Goal: Information Seeking & Learning: Understand process/instructions

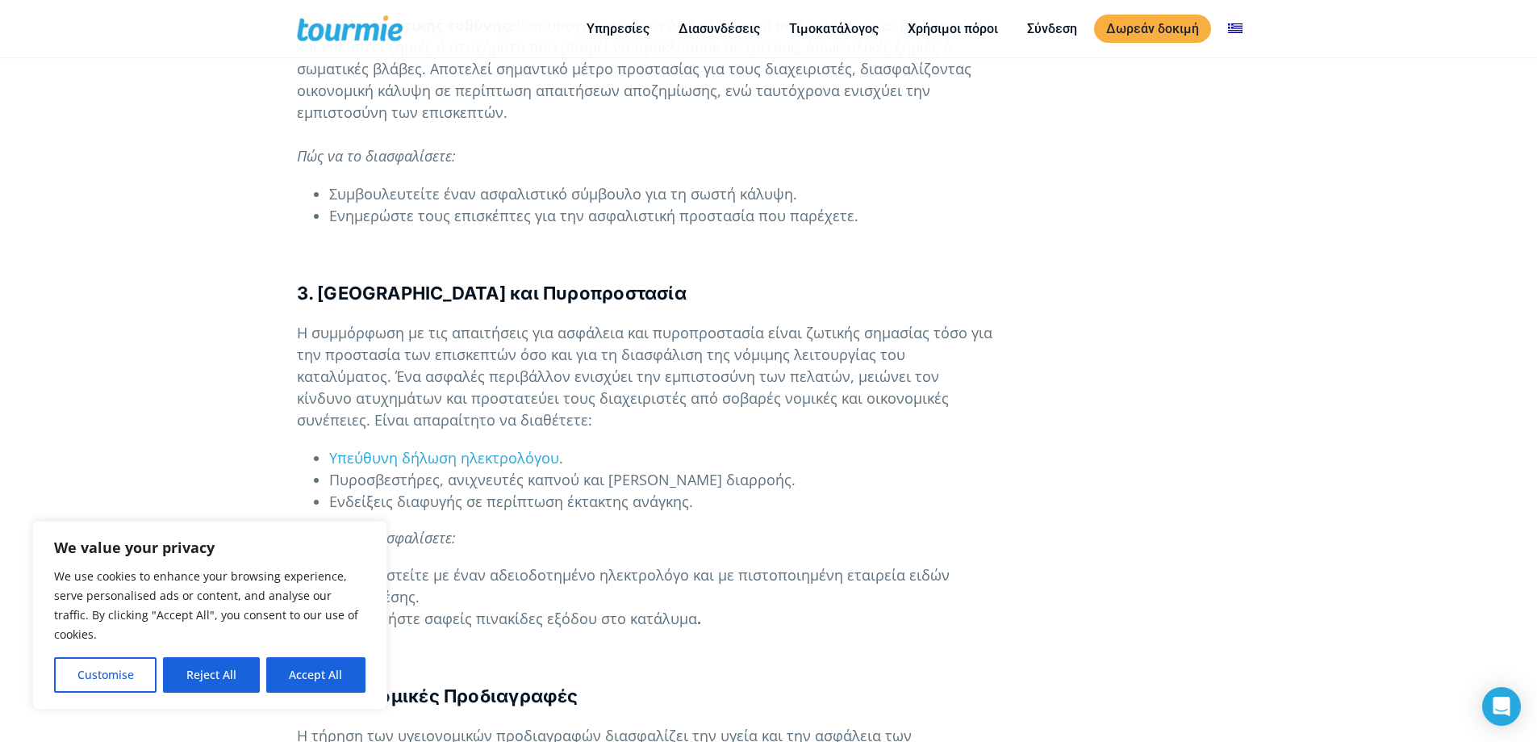
scroll to position [1686, 0]
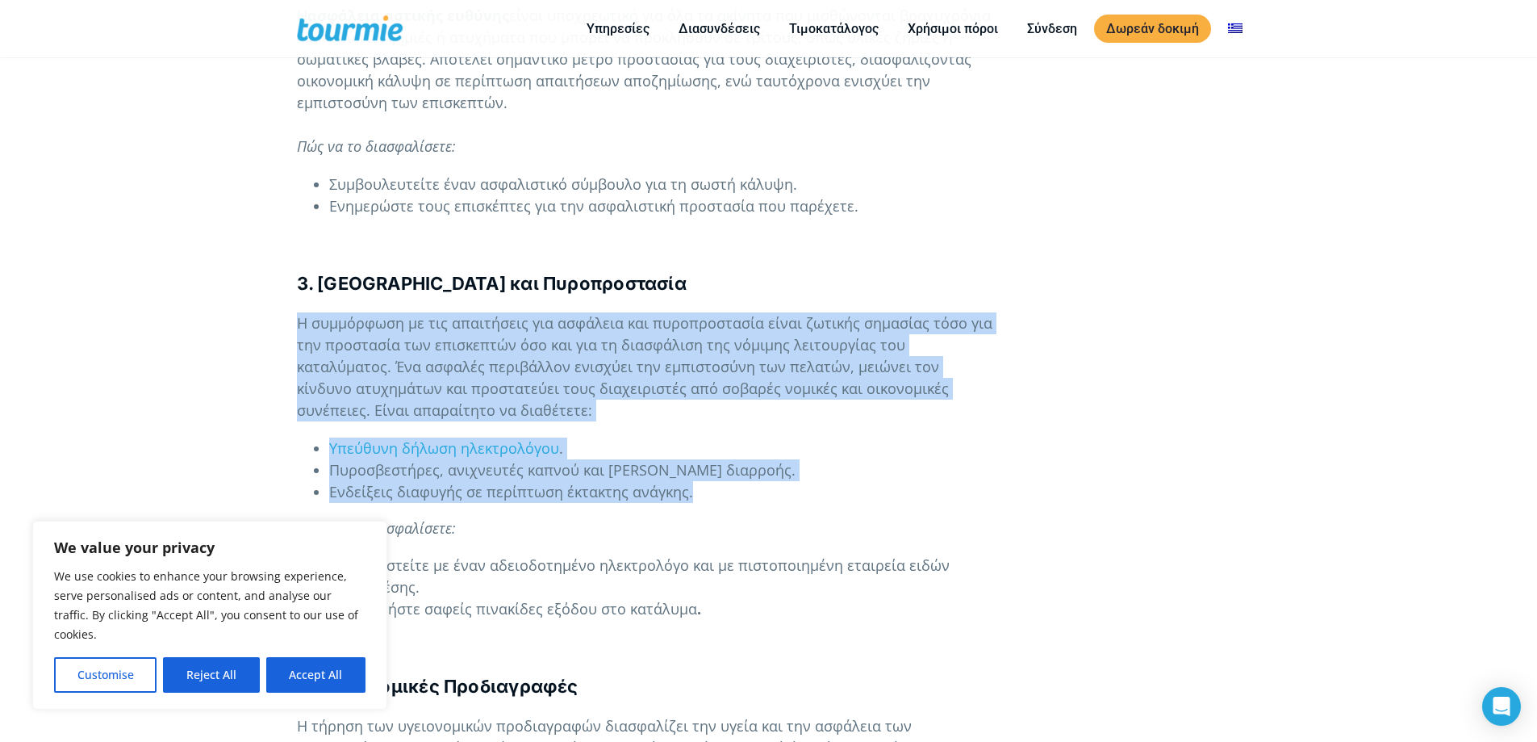
drag, startPoint x: 291, startPoint y: 278, endPoint x: 717, endPoint y: 443, distance: 457.1
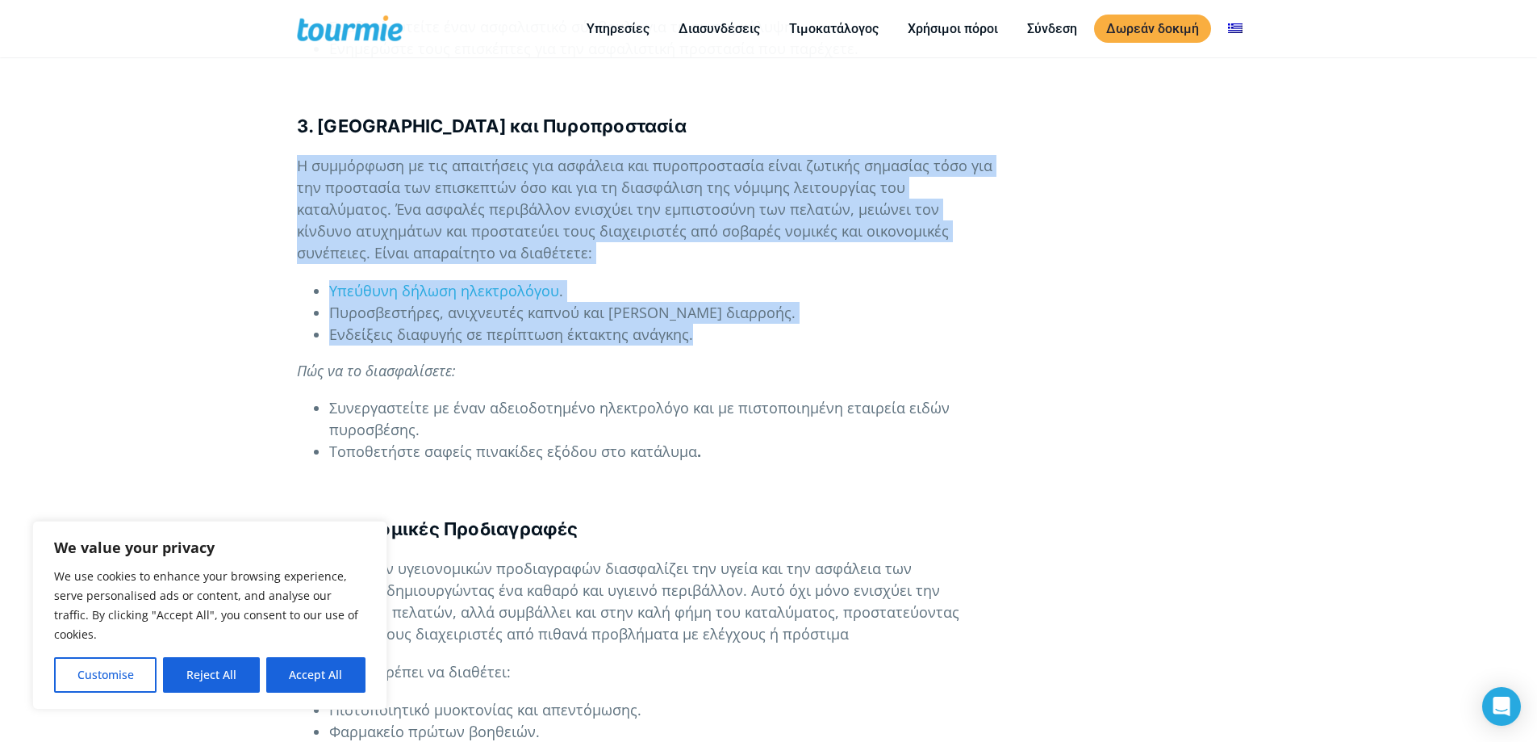
scroll to position [1847, 0]
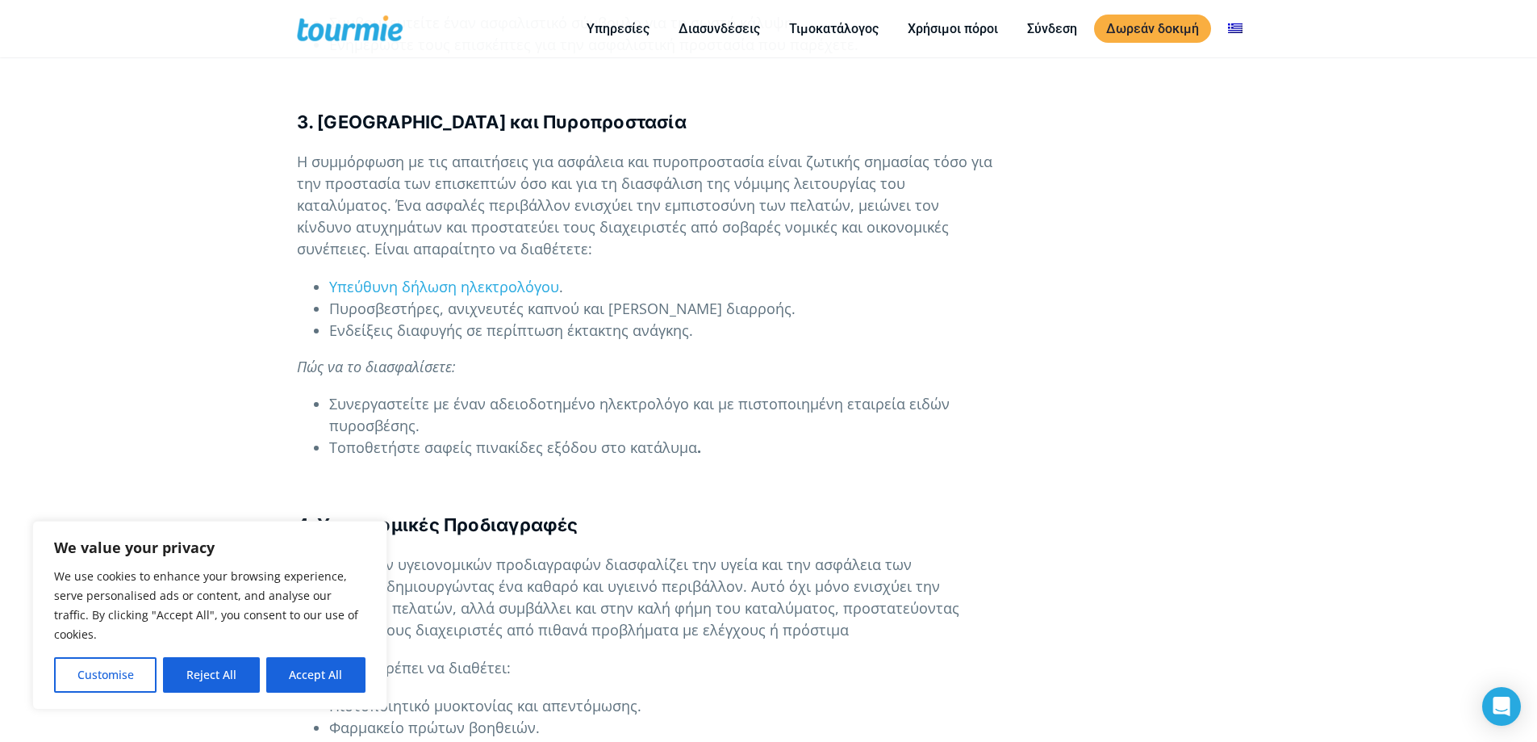
click at [716, 473] on p at bounding box center [647, 484] width 700 height 22
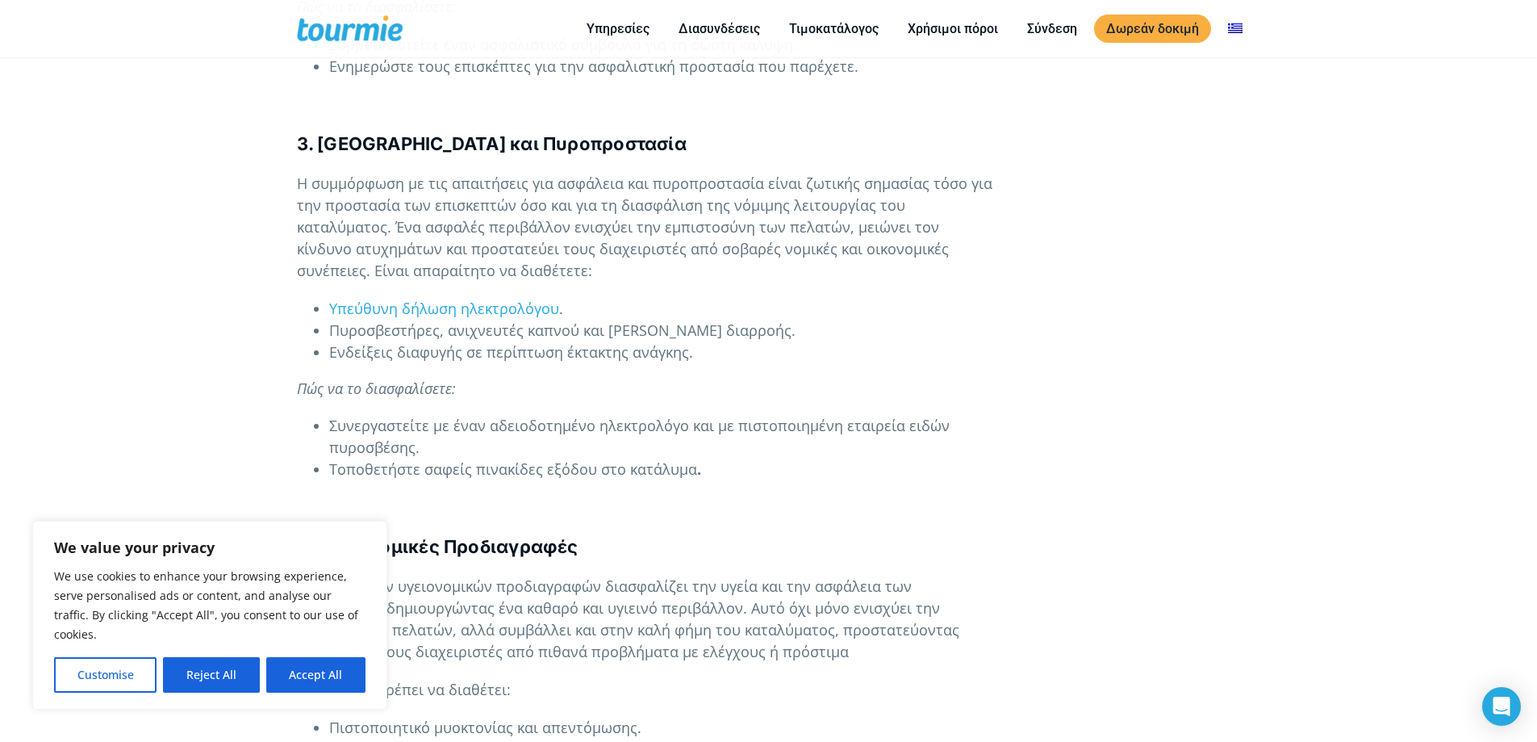
scroll to position [1825, 0]
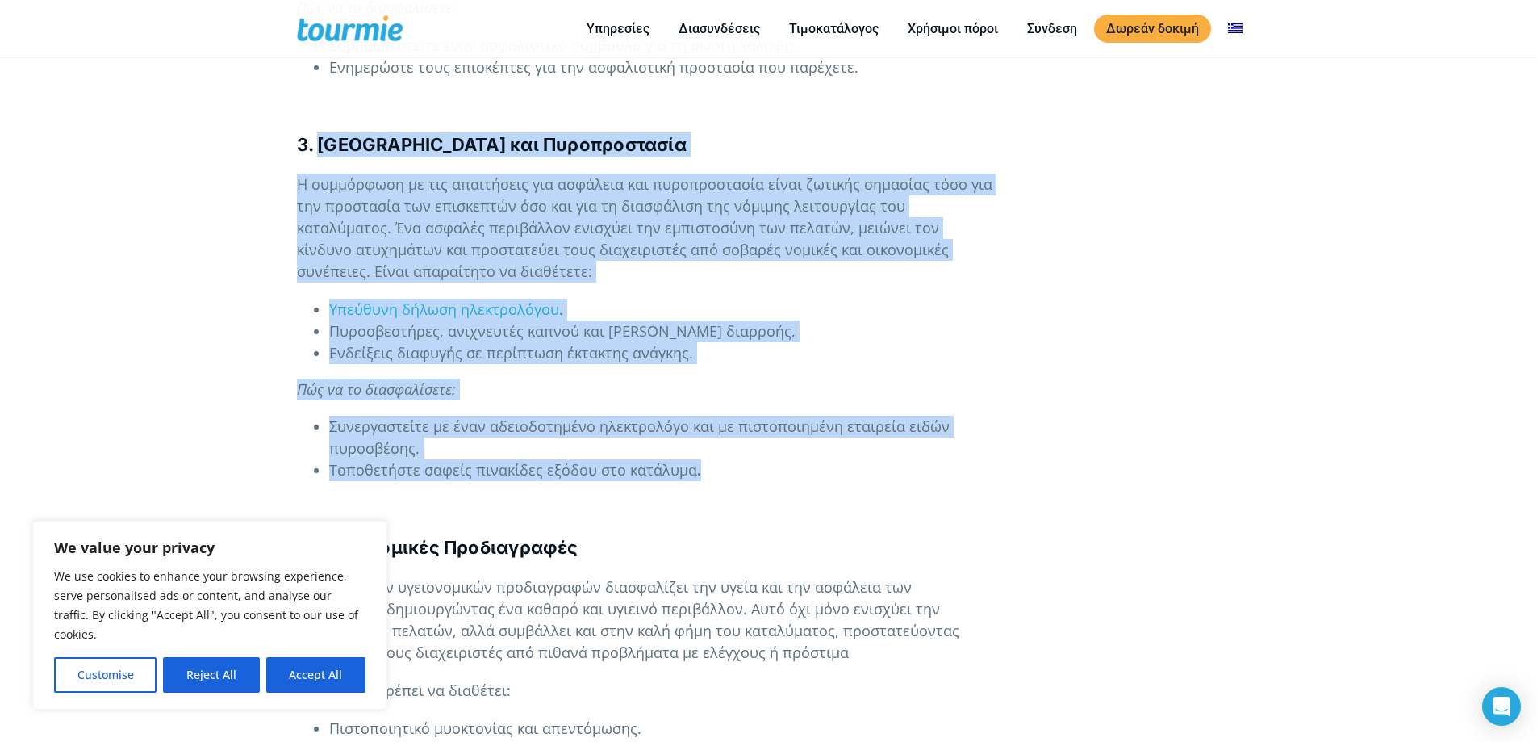
drag, startPoint x: 318, startPoint y: 96, endPoint x: 736, endPoint y: 430, distance: 535.1
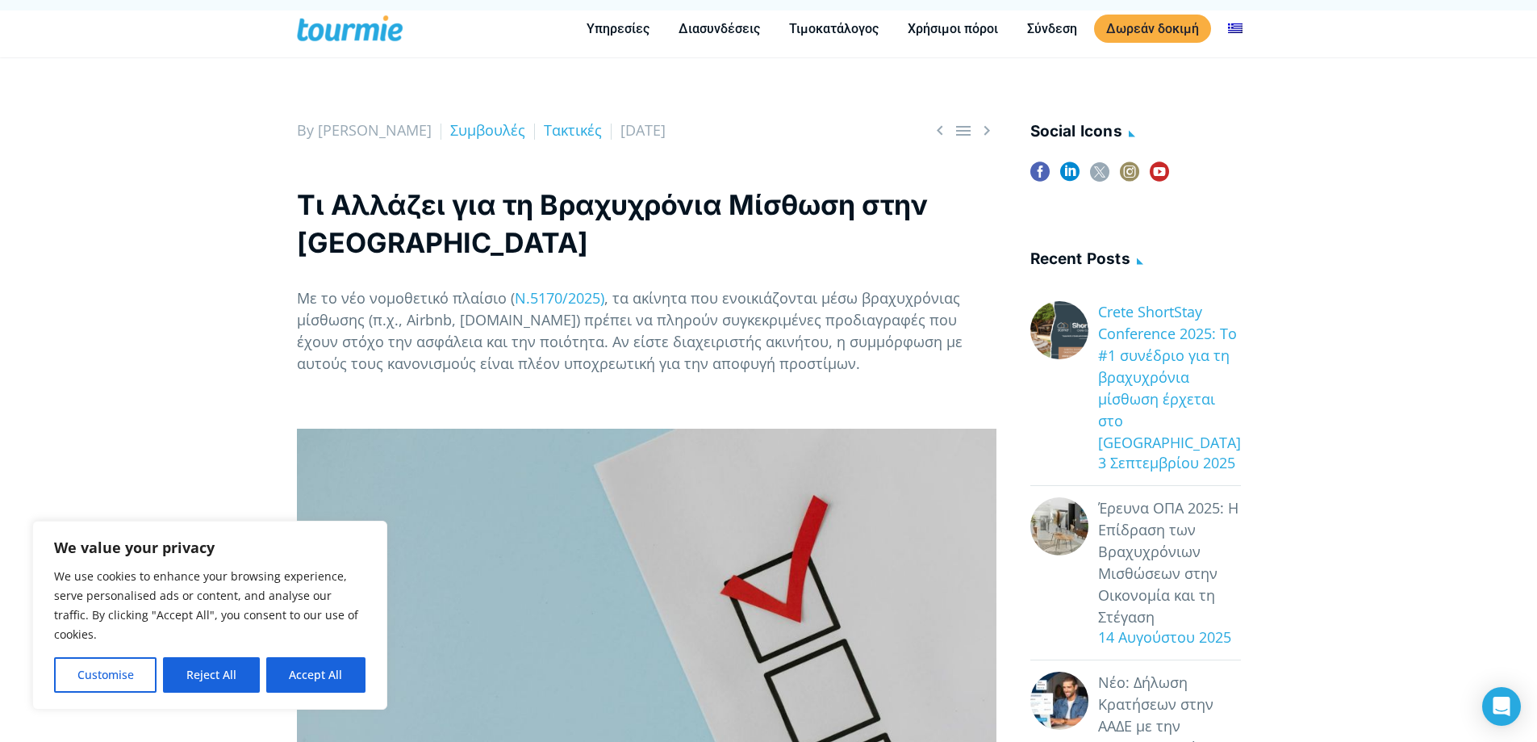
scroll to position [263, 0]
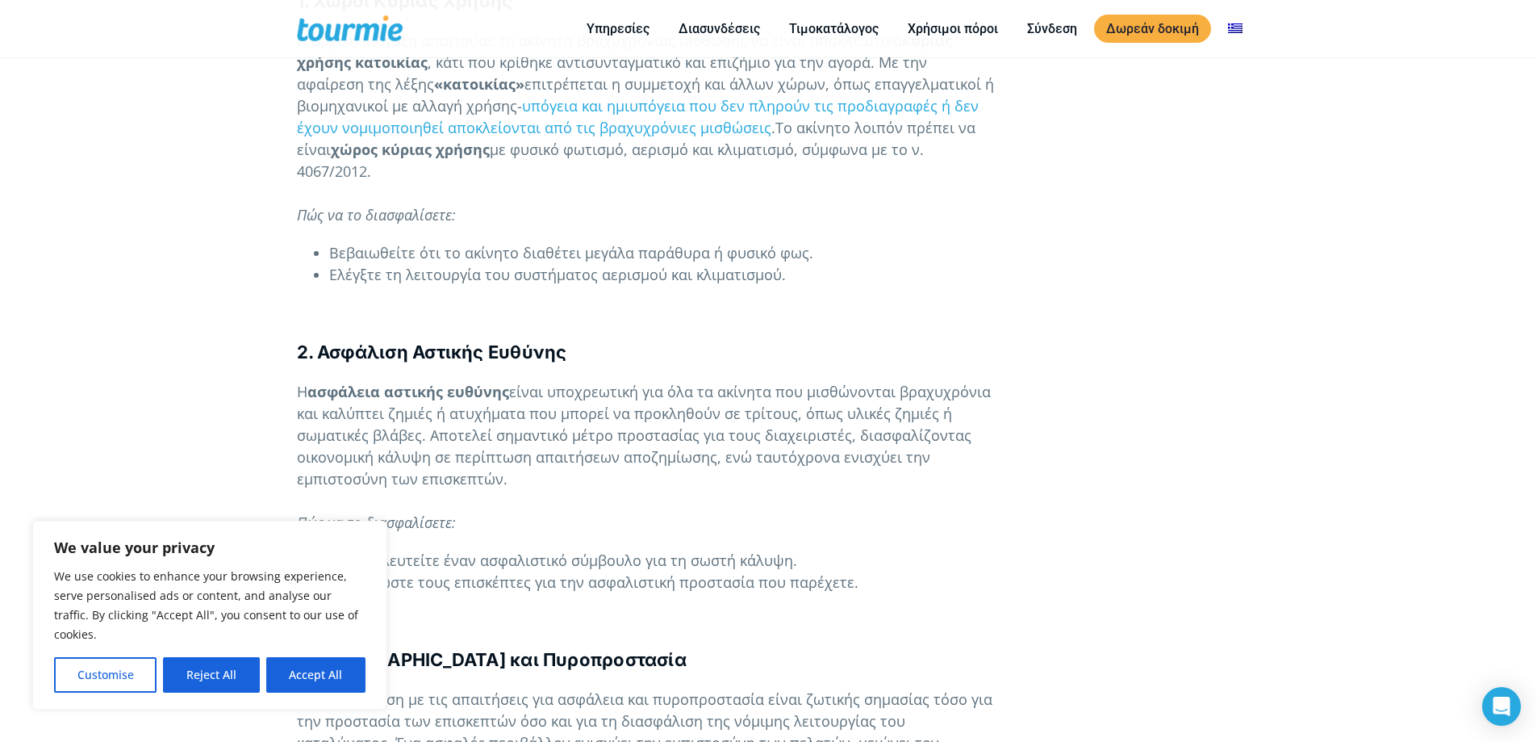
scroll to position [1314, 0]
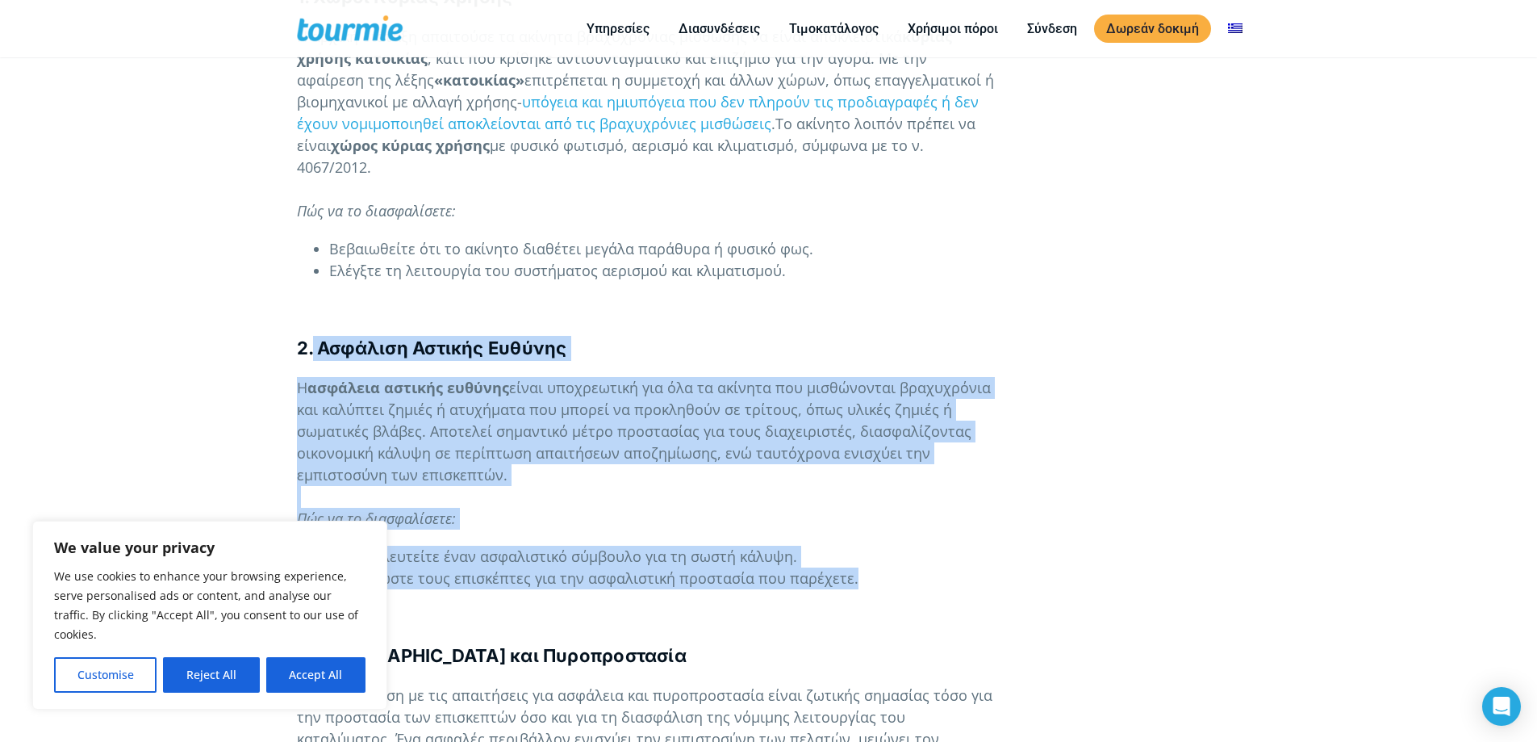
drag, startPoint x: 311, startPoint y: 310, endPoint x: 851, endPoint y: 538, distance: 586.2
click at [776, 473] on p "Η ασφάλεια αστικής ευθύνης είναι υποχρεωτική για όλα τα ακίνητα που μισθώνονται…" at bounding box center [647, 453] width 700 height 153
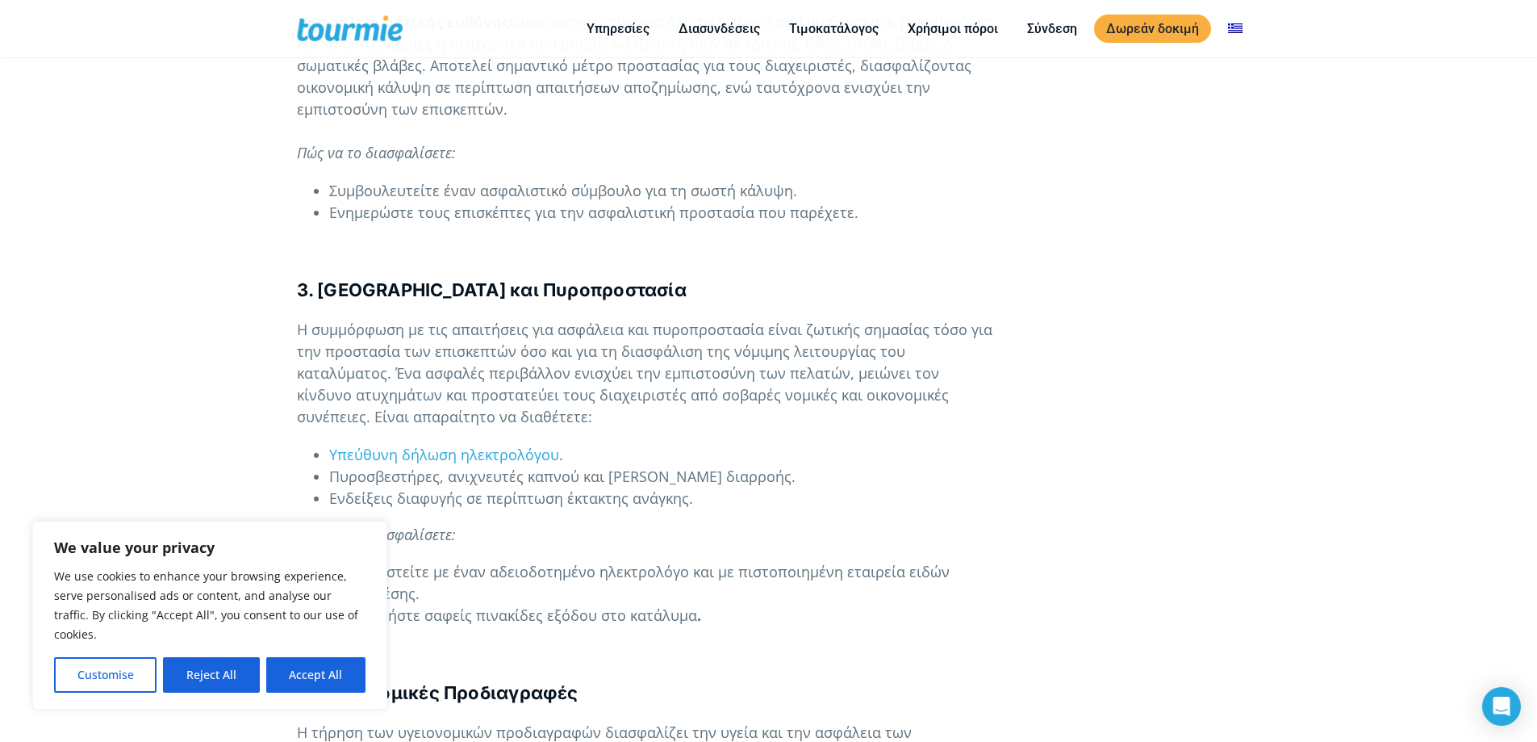
scroll to position [1764, 0]
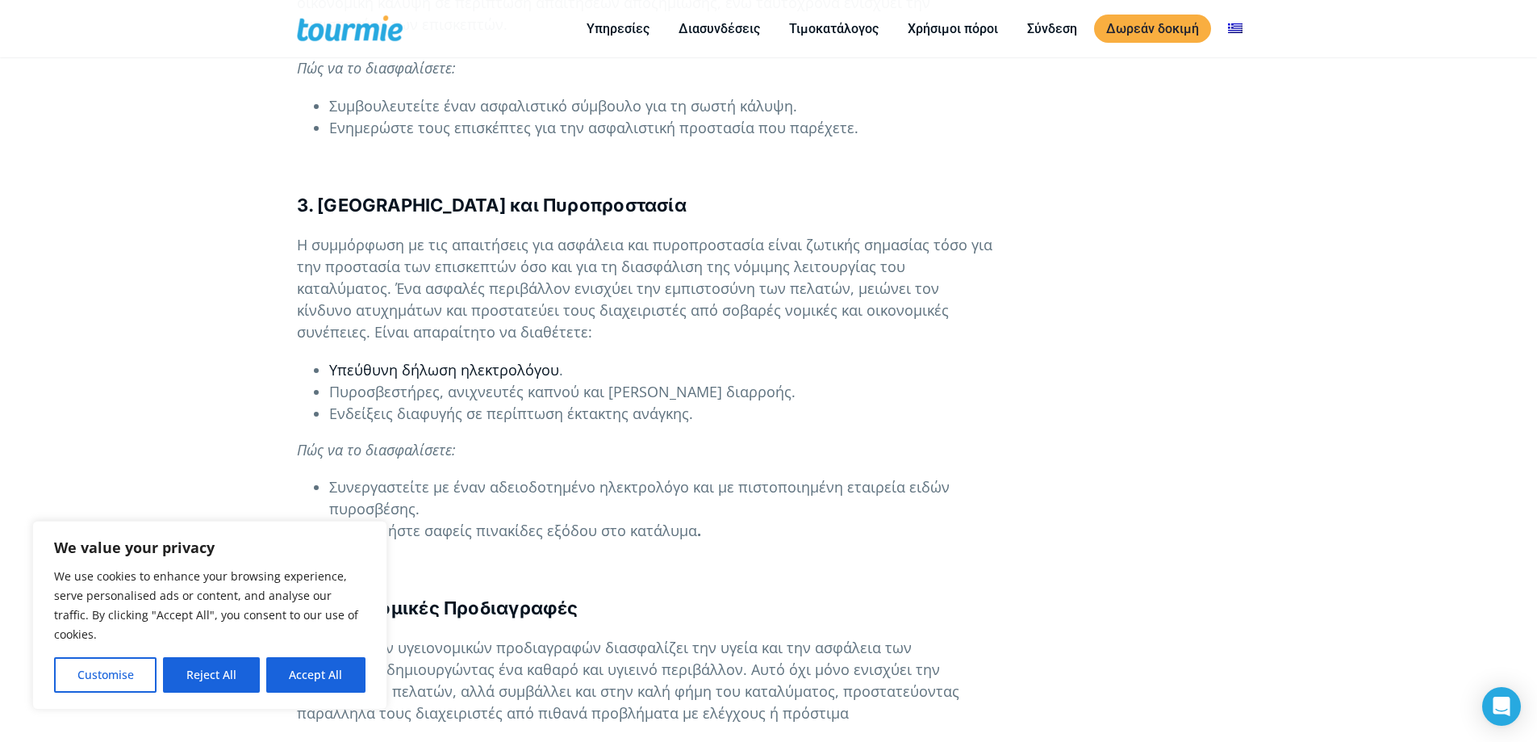
click at [511, 360] on span "Υπεύθυνη δήλωση ηλεκτρολόγου" at bounding box center [444, 369] width 230 height 19
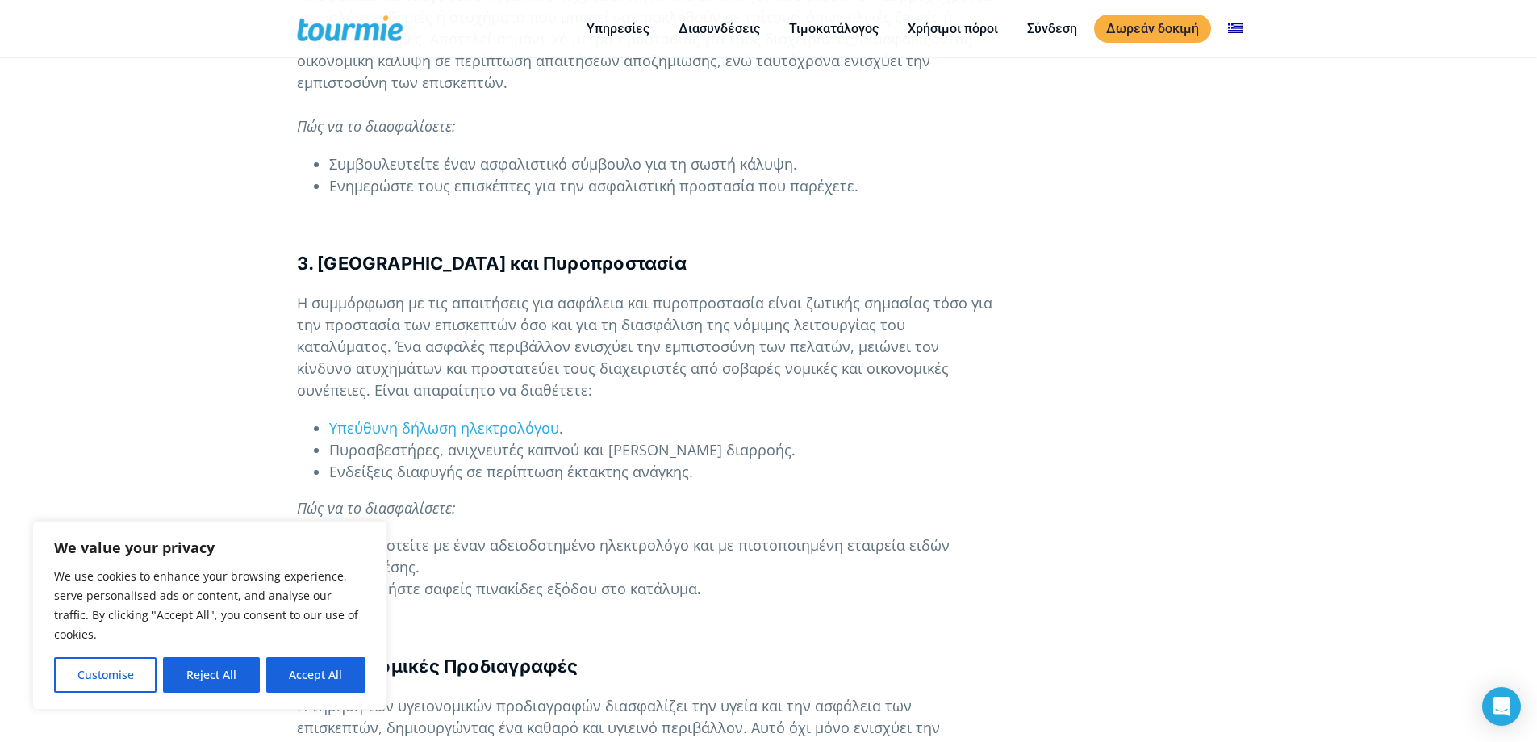
scroll to position [1710, 0]
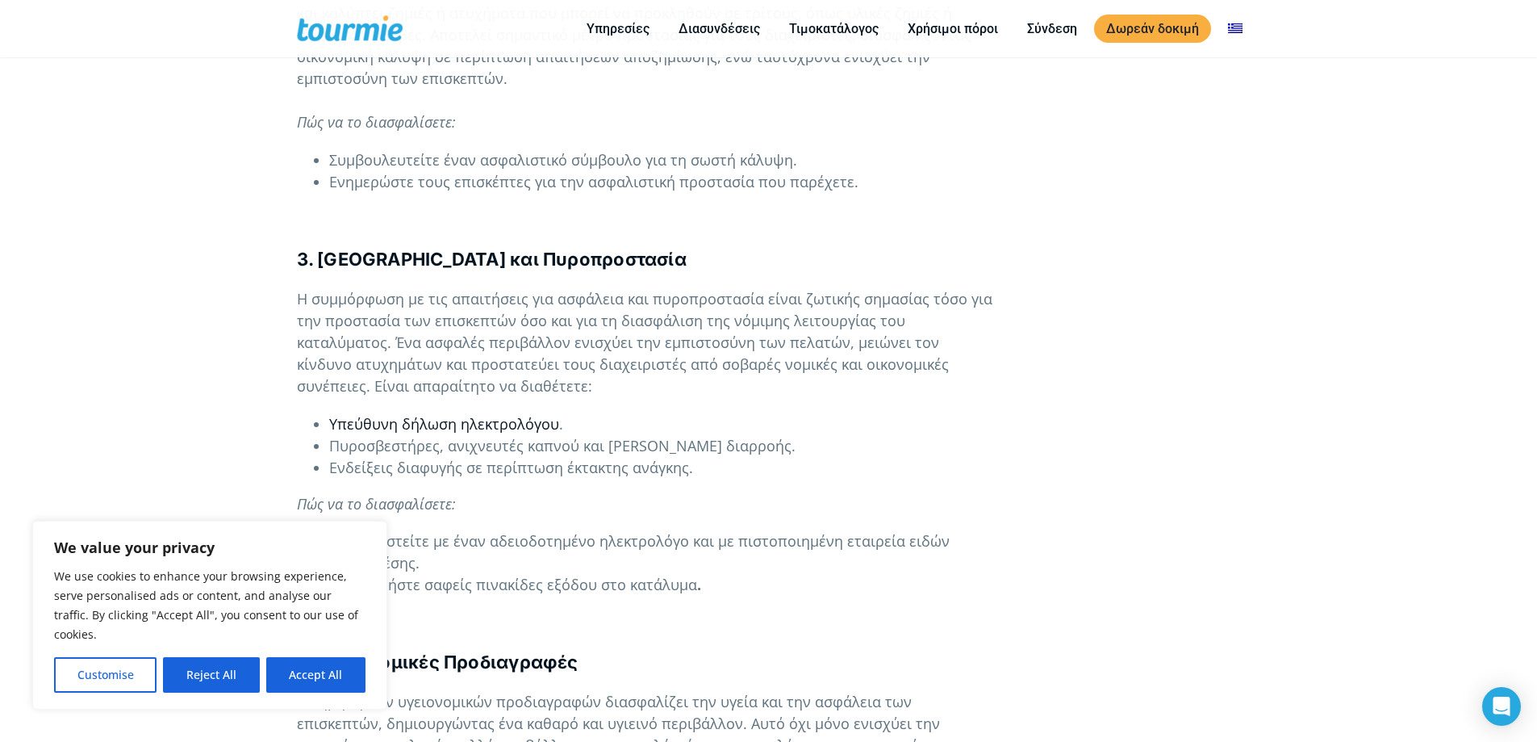
click at [433, 414] on span "Υπεύθυνη δήλωση ηλεκτρολόγου" at bounding box center [444, 423] width 230 height 19
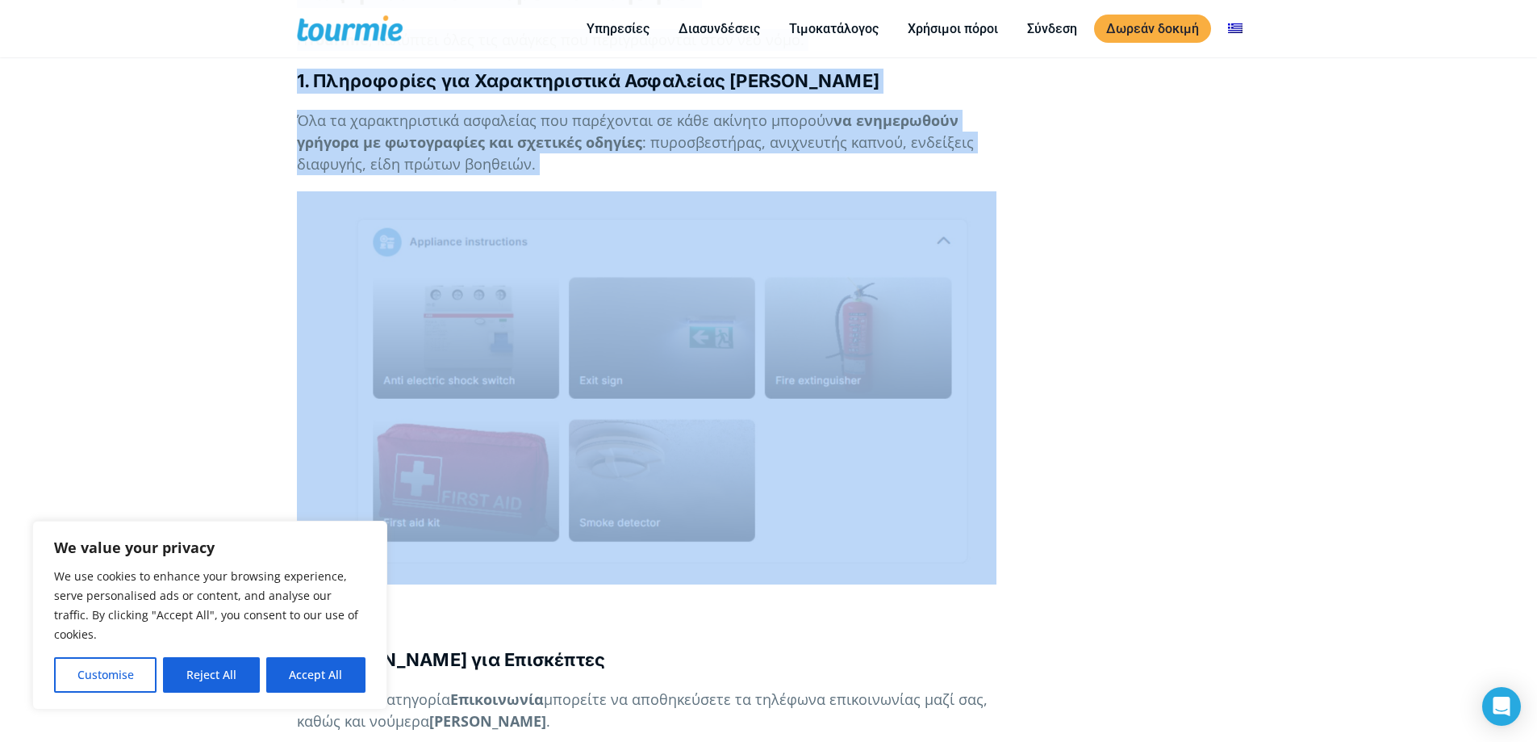
scroll to position [3050, 0]
drag, startPoint x: 313, startPoint y: 245, endPoint x: 582, endPoint y: 132, distance: 291.5
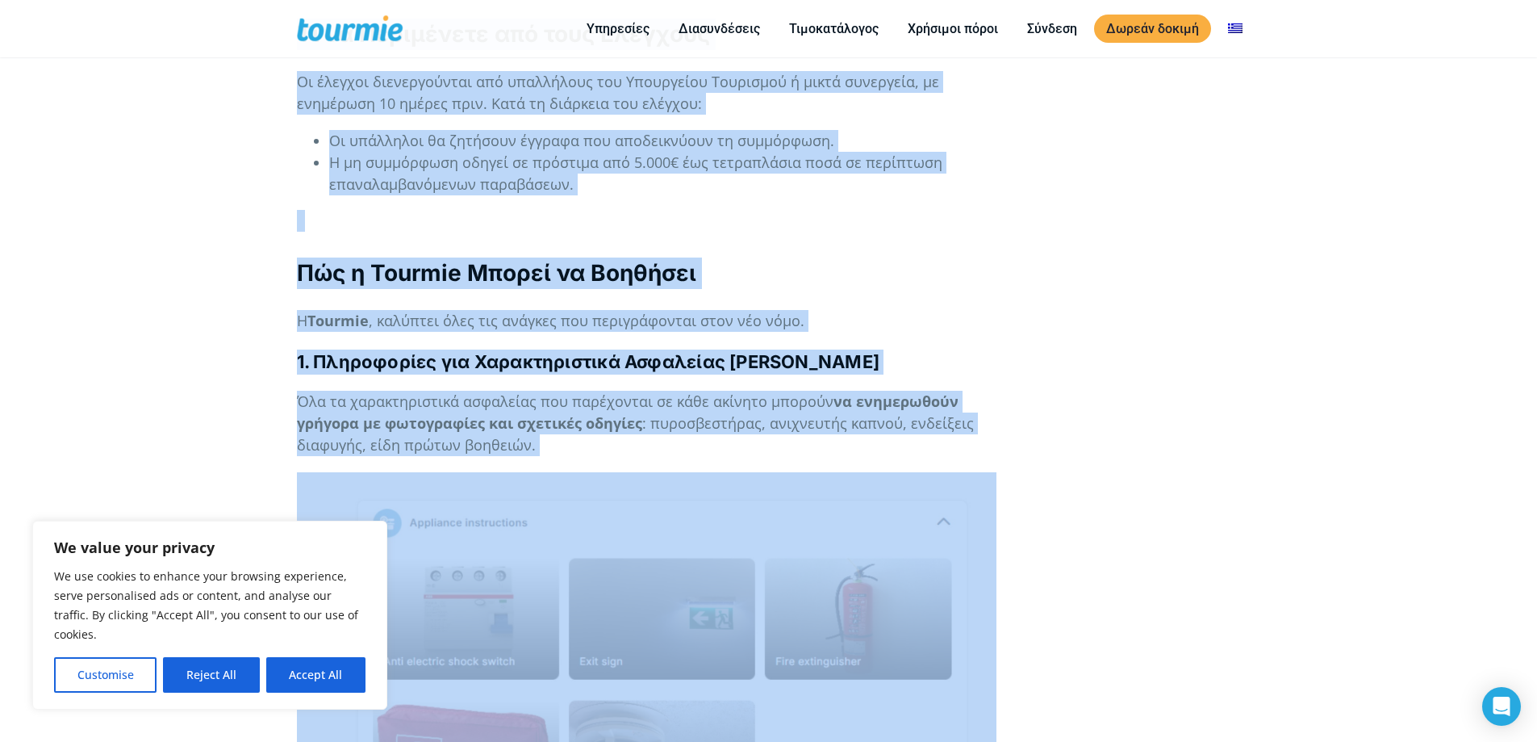
scroll to position [2768, 0]
copy div "l Ipsumdo sit am Consectetur Adipisc elit Seddoe Te in utl etdolorema aliquae (…"
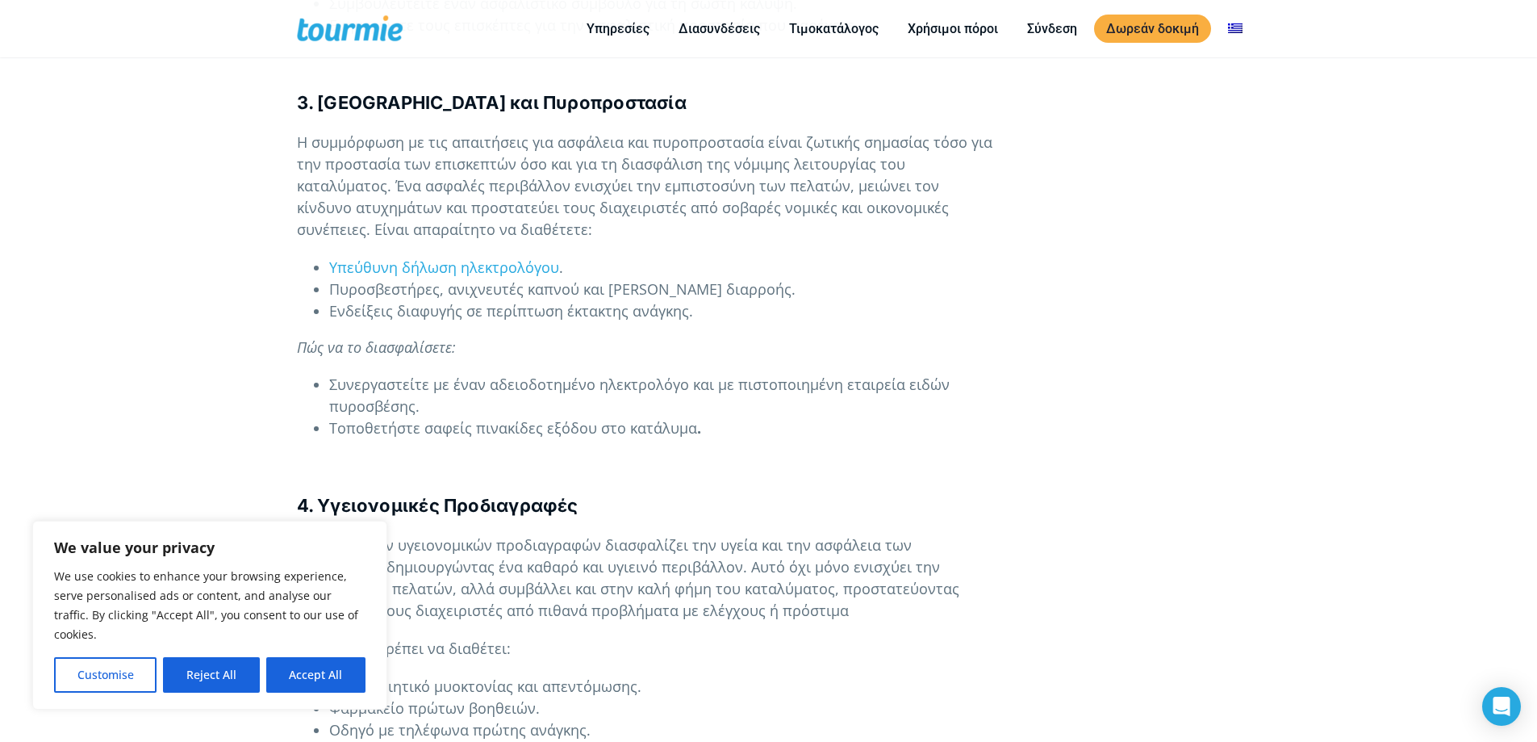
scroll to position [1875, 0]
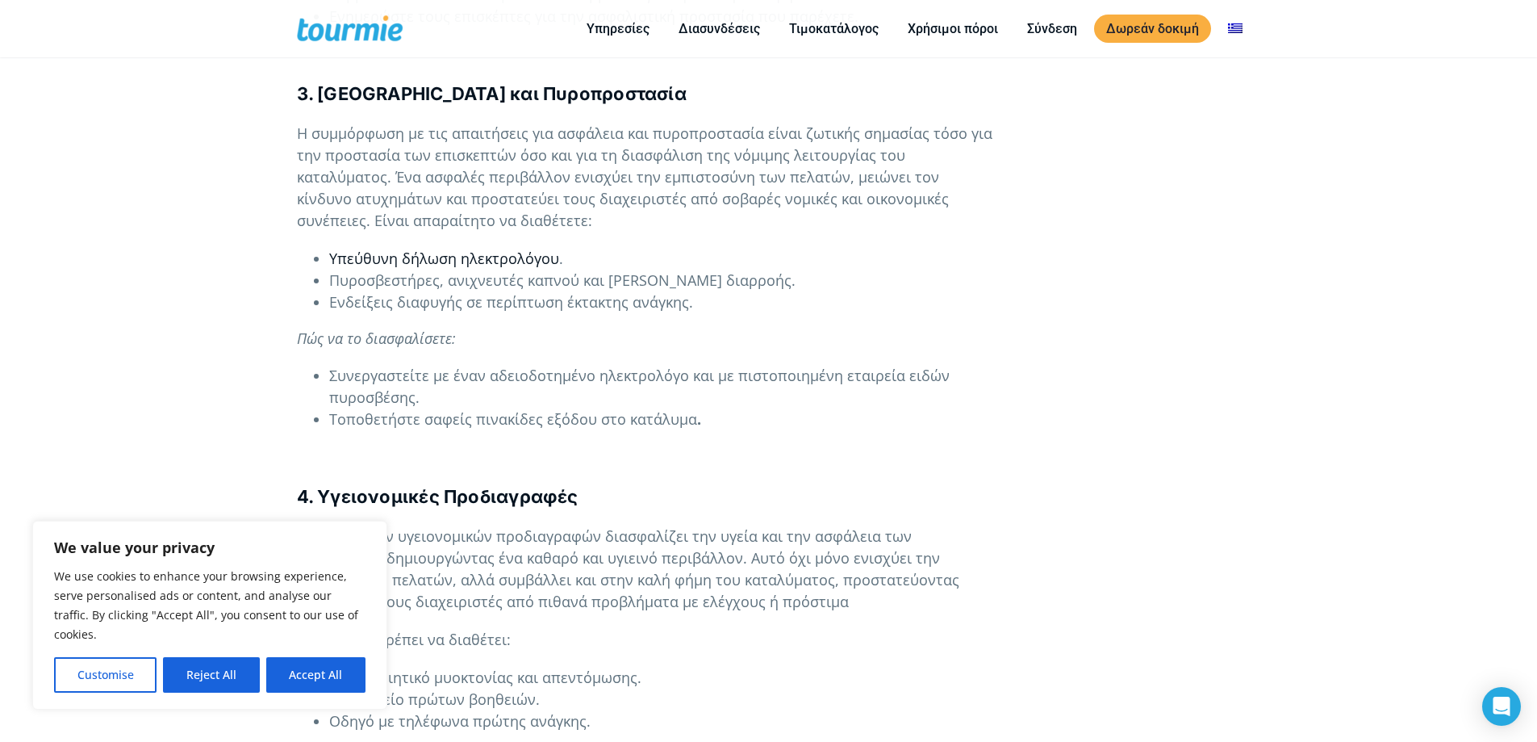
click at [477, 249] on span "Υπεύθυνη δήλωση ηλεκτρολόγου" at bounding box center [444, 258] width 230 height 19
